Goal: Task Accomplishment & Management: Understand process/instructions

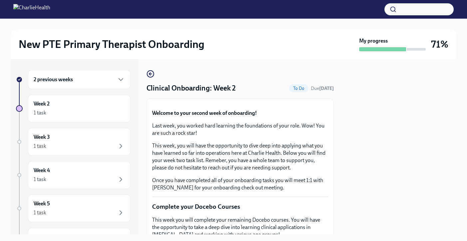
scroll to position [493, 0]
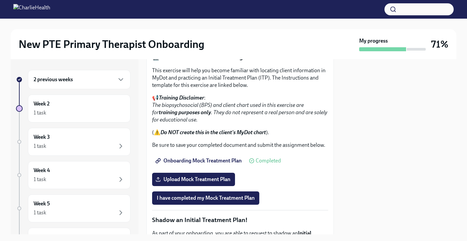
click at [247, 42] on button "I confirm I have reviewed the MBC training materials" at bounding box center [217, 35] width 130 height 13
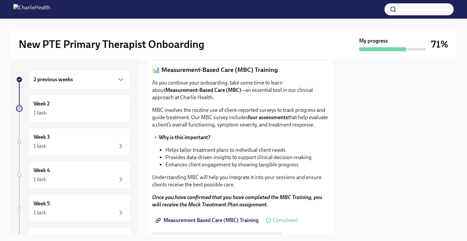
scroll to position [311, 0]
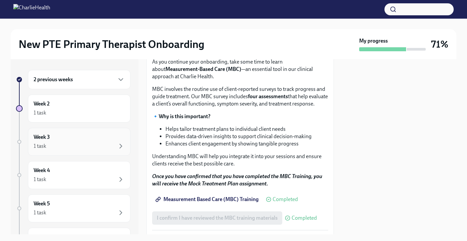
click at [85, 150] on div "Week 3 1 task" at bounding box center [79, 142] width 103 height 28
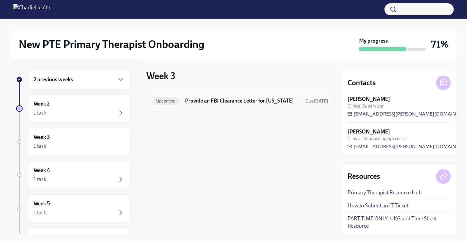
click at [210, 112] on div "Upcoming Provide an FBI Clearance Letter for [US_STATE] Due [DATE]" at bounding box center [239, 101] width 187 height 22
click at [94, 216] on div "1 task" at bounding box center [79, 213] width 91 height 8
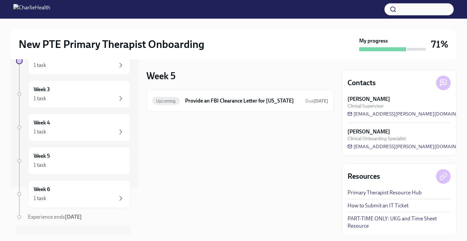
scroll to position [61, 0]
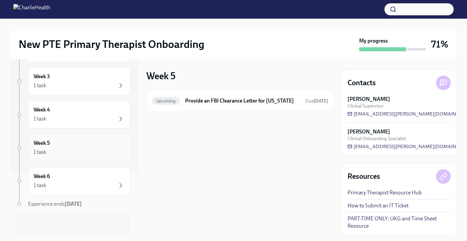
click at [82, 155] on div "1 task" at bounding box center [79, 152] width 91 height 8
click at [82, 180] on div "Week 6 1 task" at bounding box center [79, 181] width 91 height 17
click at [86, 133] on div "2 previous weeks Week 2 1 task Week 3 1 task Week 4 1 task Week 5 1 task Week 6…" at bounding box center [73, 121] width 114 height 225
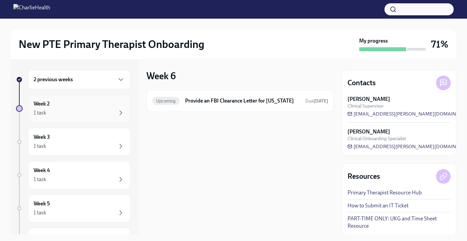
click at [72, 99] on div "Week 2 1 task" at bounding box center [79, 109] width 103 height 28
